Goal: Transaction & Acquisition: Purchase product/service

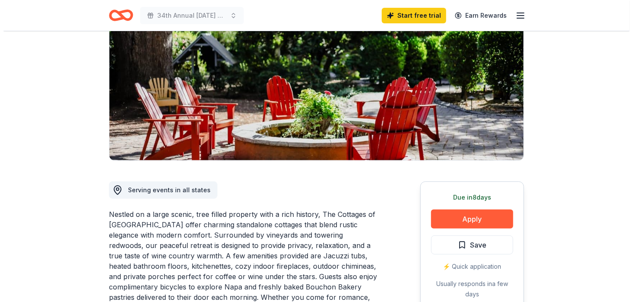
scroll to position [102, 0]
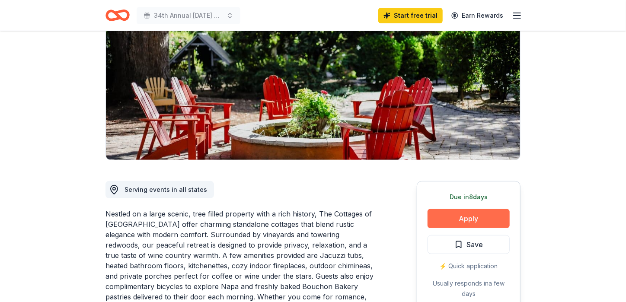
click at [463, 218] on button "Apply" at bounding box center [469, 218] width 82 height 19
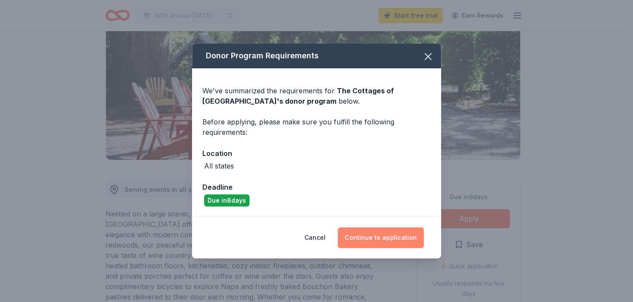
click at [371, 235] on button "Continue to application" at bounding box center [381, 237] width 86 height 21
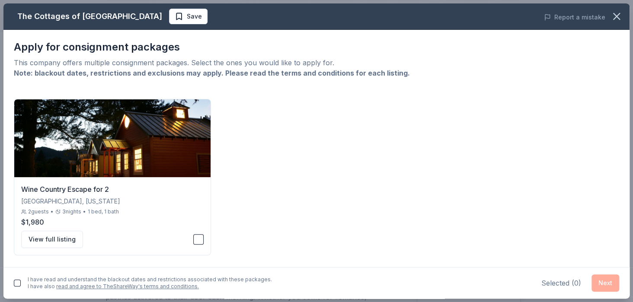
click at [412, 254] on div "Wine Country Escape for 2 Napa, California 2 guests • 3 nights • 1 bed, 1 bath …" at bounding box center [316, 177] width 605 height 157
click at [59, 239] on button "View full listing" at bounding box center [52, 239] width 62 height 17
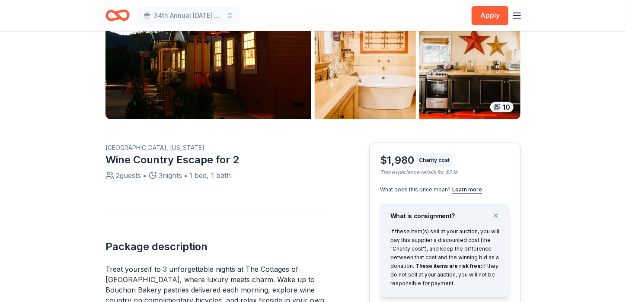
scroll to position [171, 0]
